Goal: Check status: Check status

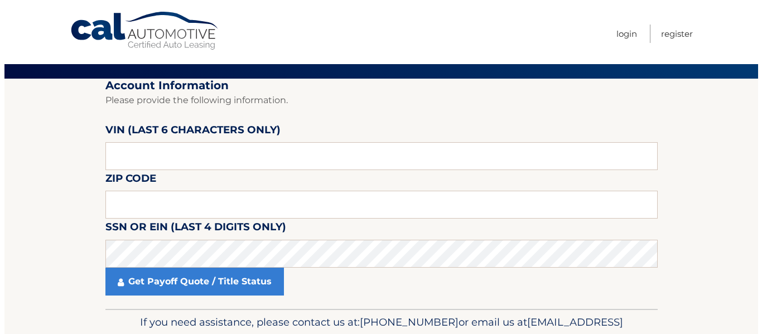
scroll to position [112, 0]
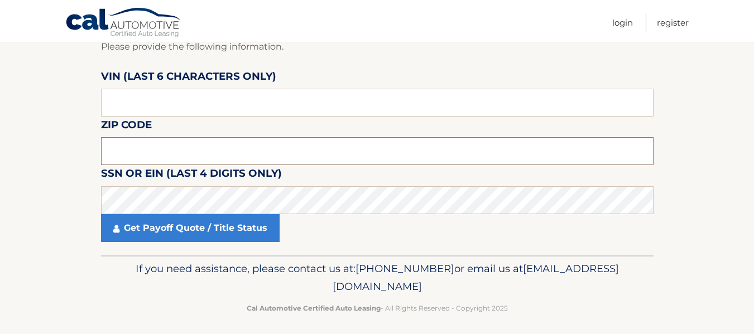
click at [173, 143] on input "text" at bounding box center [377, 151] width 552 height 28
type input "15212"
click at [211, 108] on input "text" at bounding box center [377, 103] width 552 height 28
type input "196396"
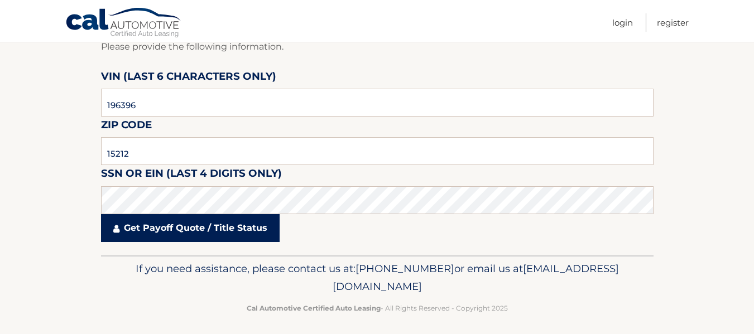
click at [248, 223] on link "Get Payoff Quote / Title Status" at bounding box center [190, 228] width 178 height 28
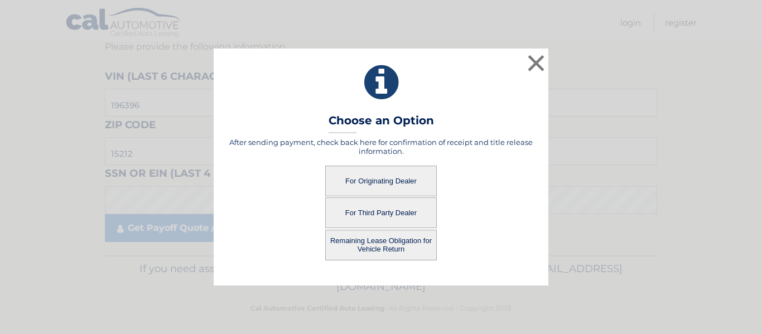
click at [383, 203] on button "For Third Party Dealer" at bounding box center [381, 212] width 112 height 31
click at [399, 212] on button "For Third Party Dealer" at bounding box center [381, 212] width 112 height 31
